Goal: Use online tool/utility: Utilize a website feature to perform a specific function

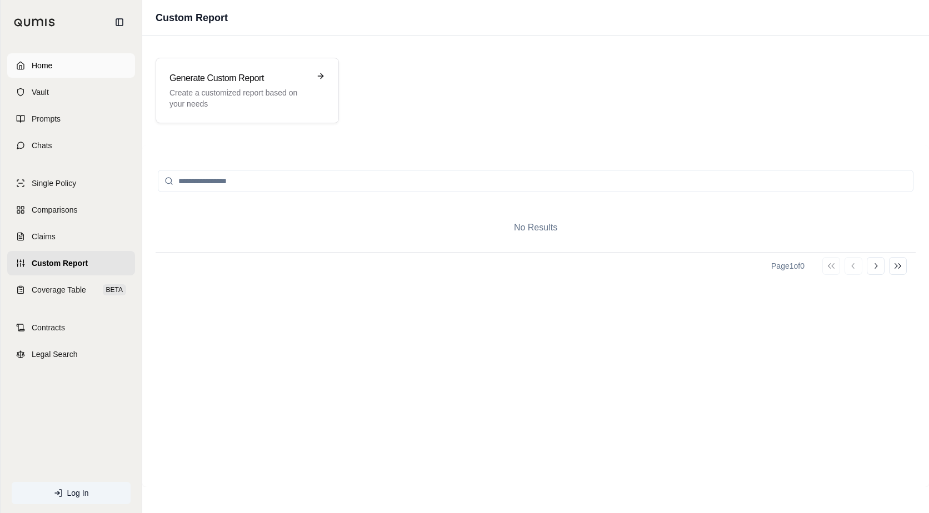
click at [41, 66] on span "Home" at bounding box center [42, 65] width 21 height 11
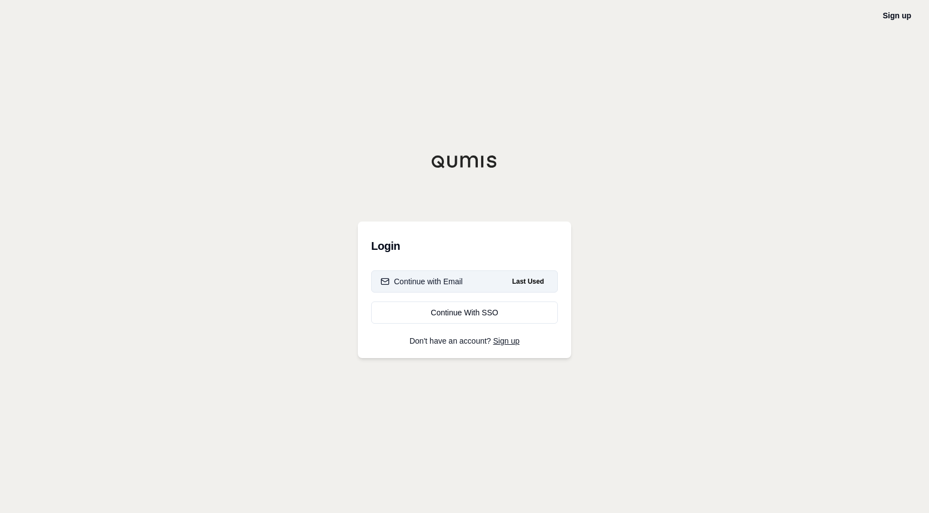
click at [446, 279] on div "Continue with Email" at bounding box center [422, 281] width 82 height 11
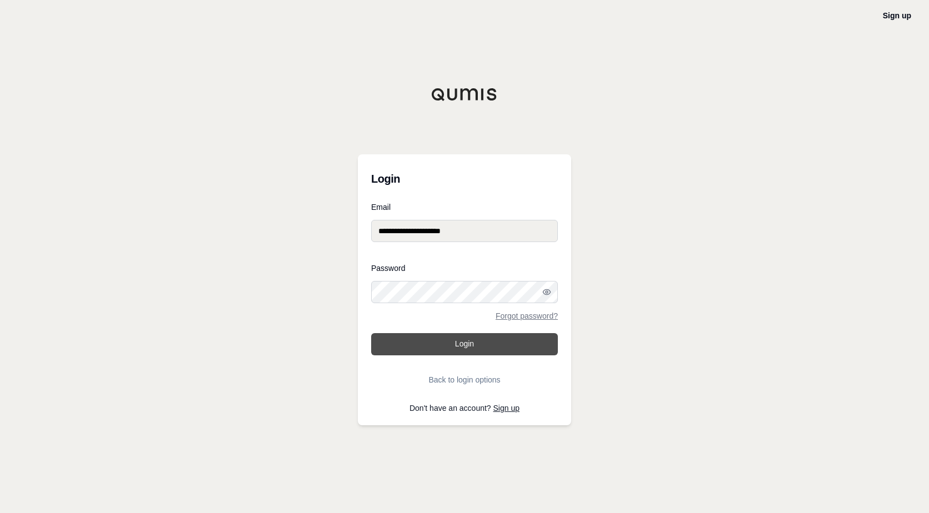
click at [453, 350] on button "Login" at bounding box center [464, 344] width 187 height 22
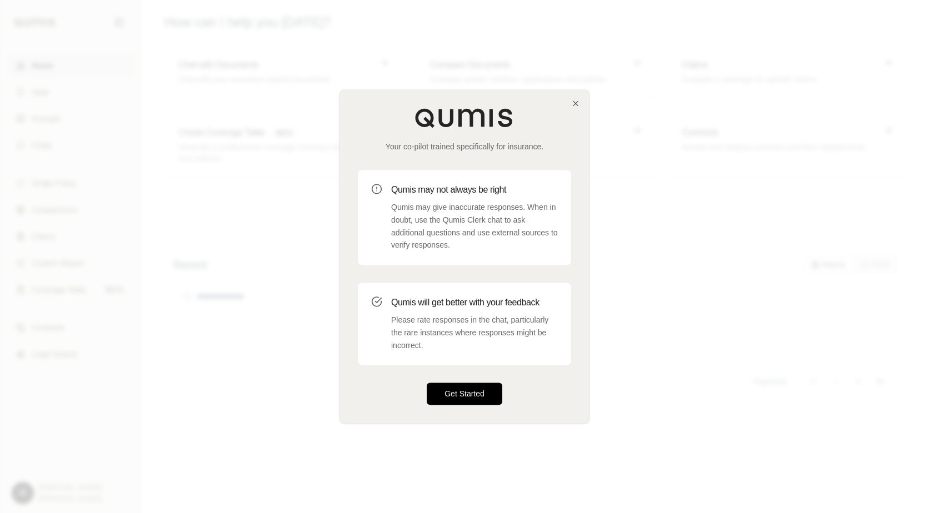
click at [458, 393] on button "Get Started" at bounding box center [465, 394] width 76 height 22
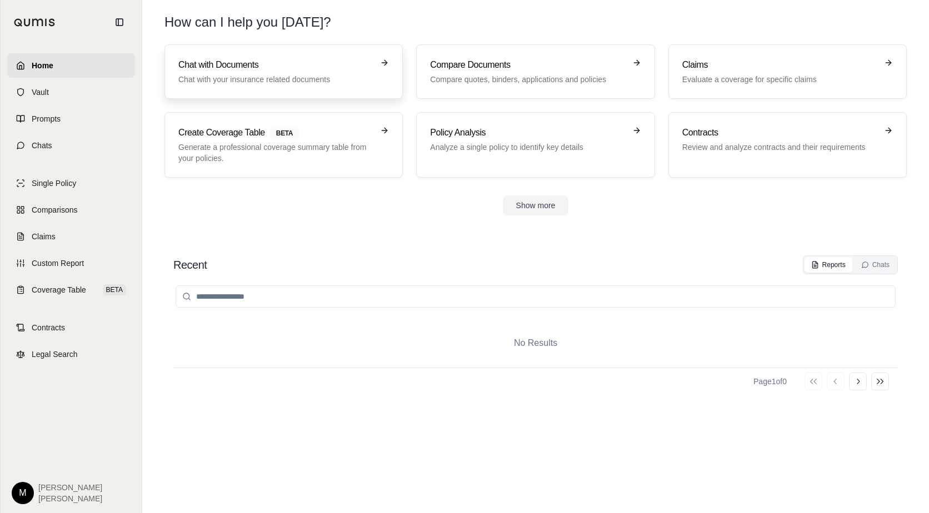
click at [253, 71] on h3 "Chat with Documents" at bounding box center [275, 64] width 195 height 13
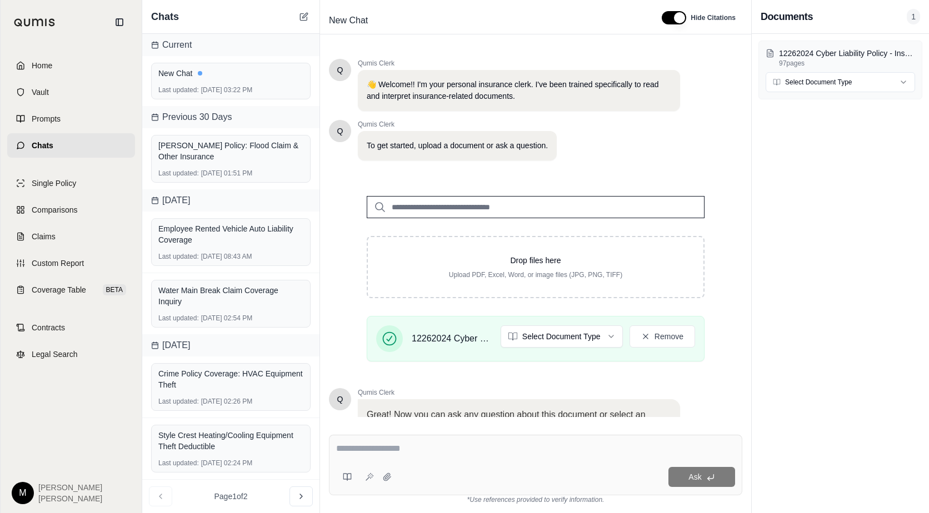
scroll to position [108, 0]
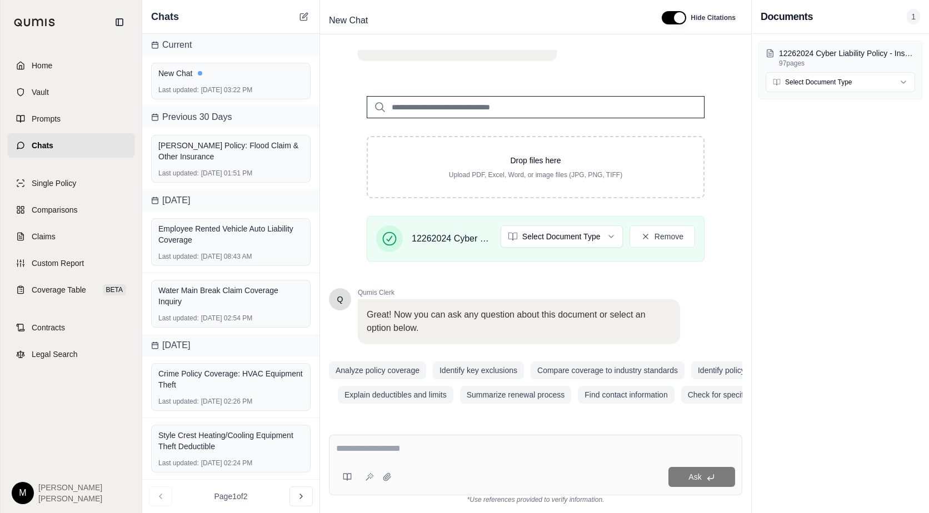
click at [362, 451] on textarea at bounding box center [535, 448] width 399 height 13
type textarea "**********"
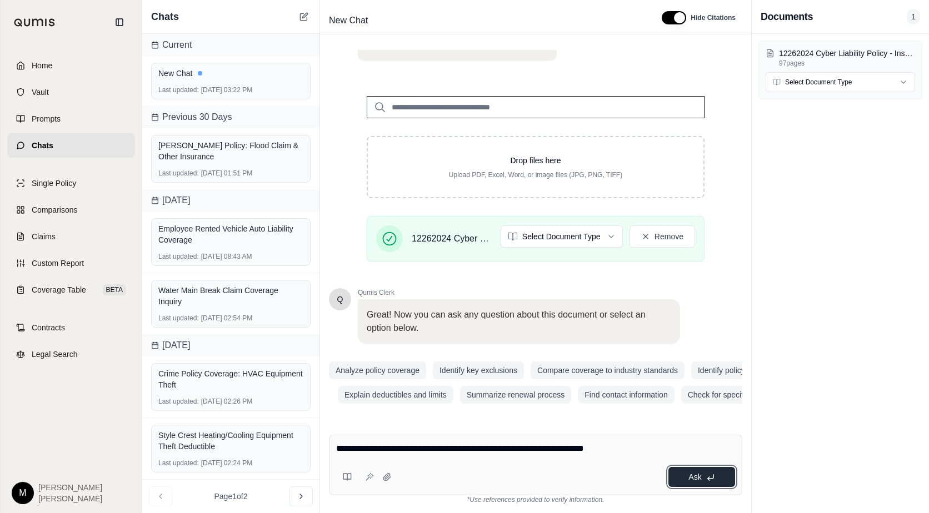
click at [697, 473] on span "Ask" at bounding box center [694, 477] width 13 height 9
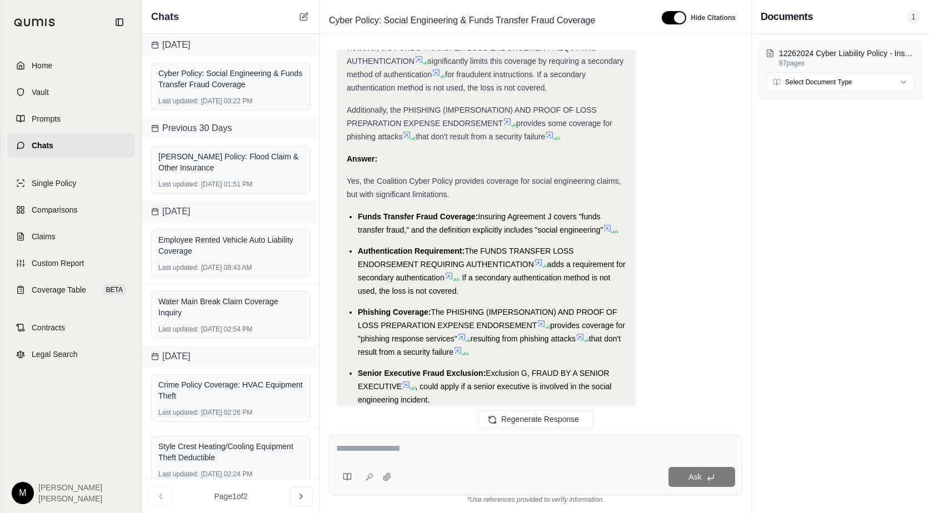
scroll to position [1579, 0]
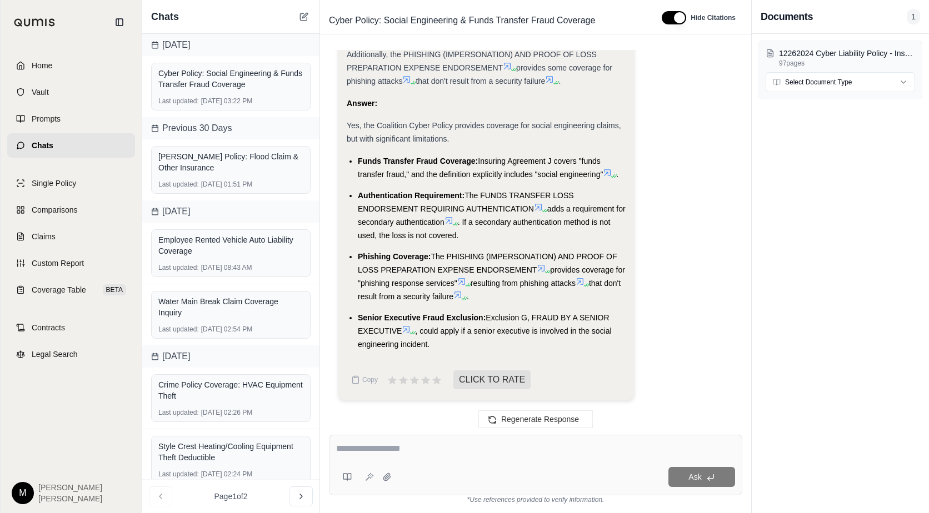
click at [611, 174] on icon at bounding box center [607, 172] width 9 height 9
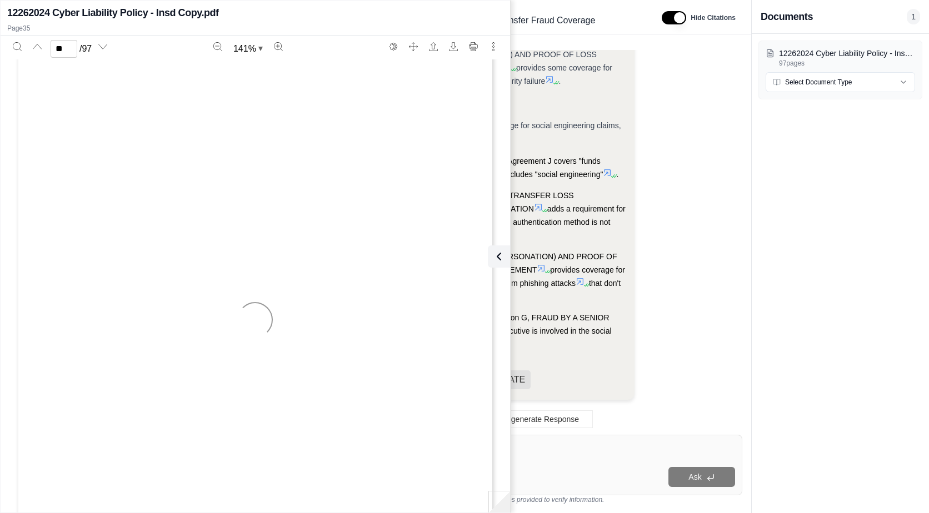
scroll to position [21045, 0]
type input "**"
click at [308, 291] on div "SP 14 798 0419 Page 19 of 27 Extra expenses means your reasonable and necessary…" at bounding box center [255, 368] width 478 height 619
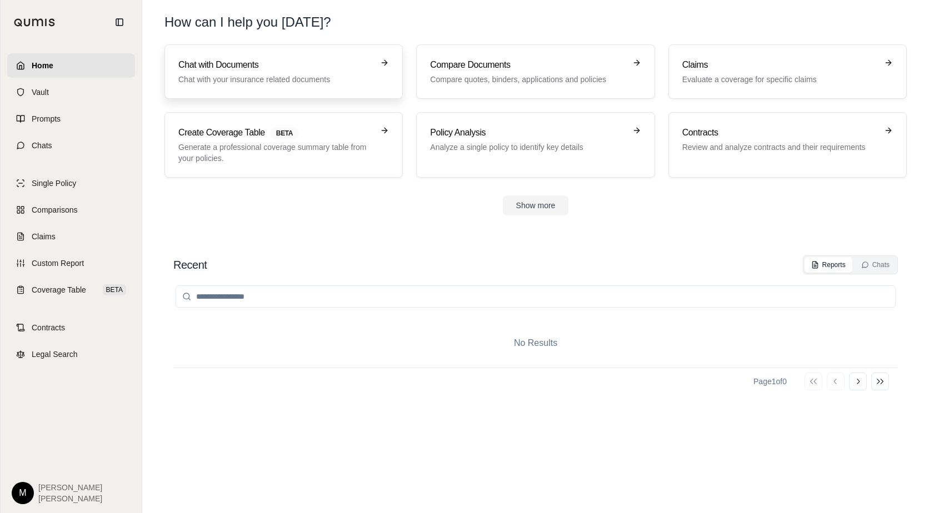
click at [311, 67] on h3 "Chat with Documents" at bounding box center [275, 64] width 195 height 13
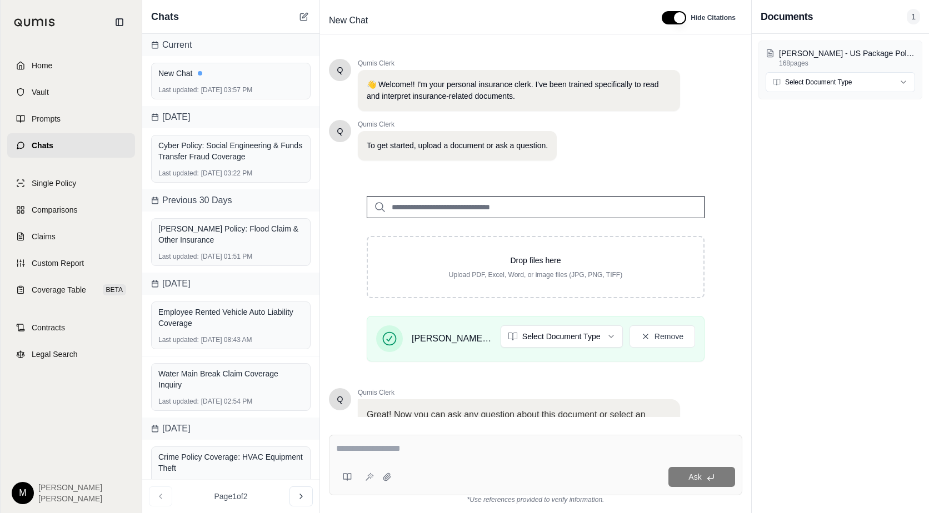
scroll to position [108, 0]
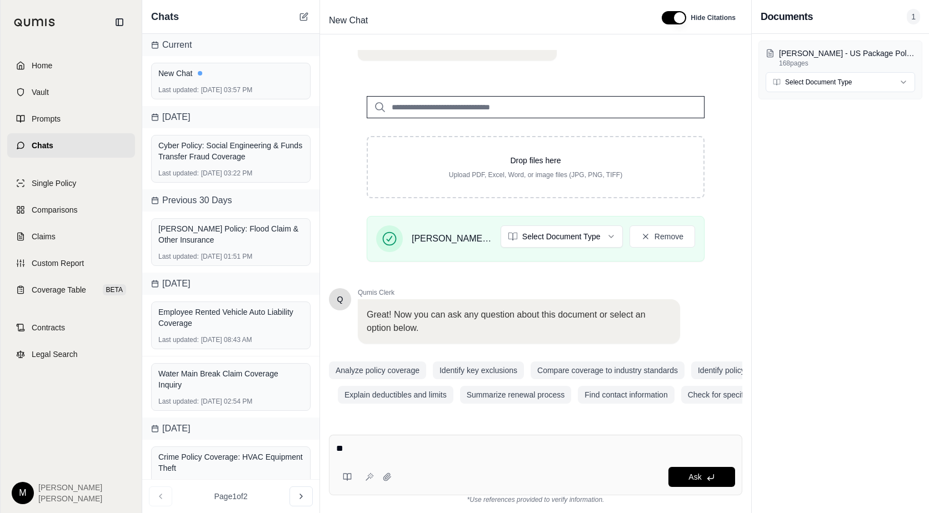
type textarea "*"
type textarea "**********"
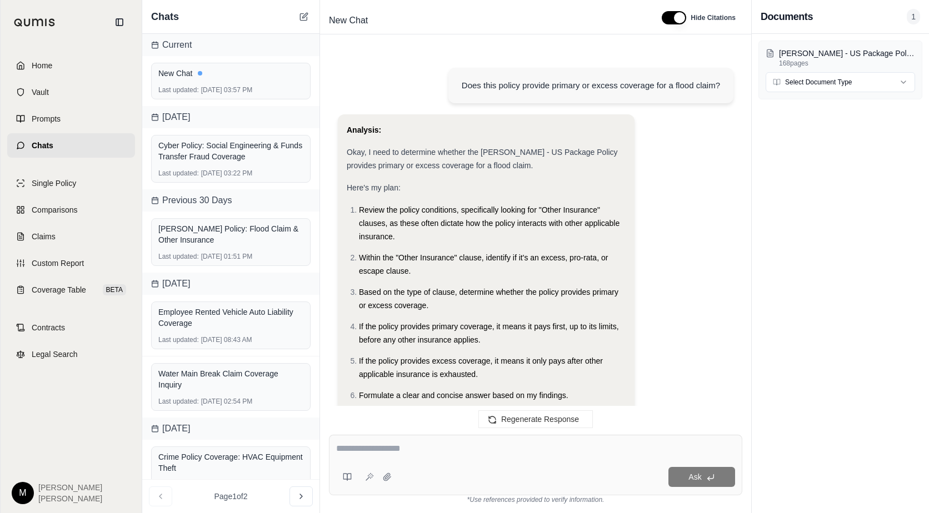
scroll to position [523, 0]
